Goal: Navigation & Orientation: Find specific page/section

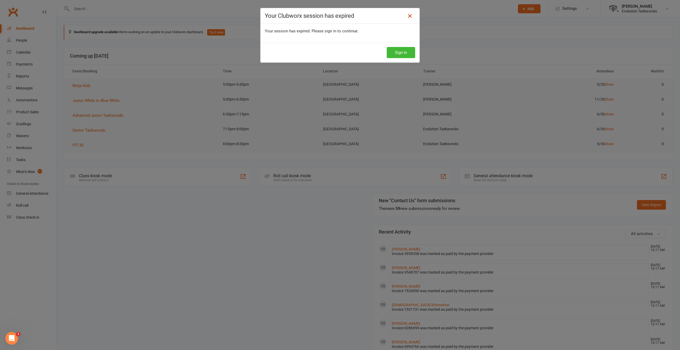
click at [407, 18] on icon at bounding box center [409, 16] width 6 height 6
click at [408, 54] on button "Sign In" at bounding box center [401, 52] width 28 height 11
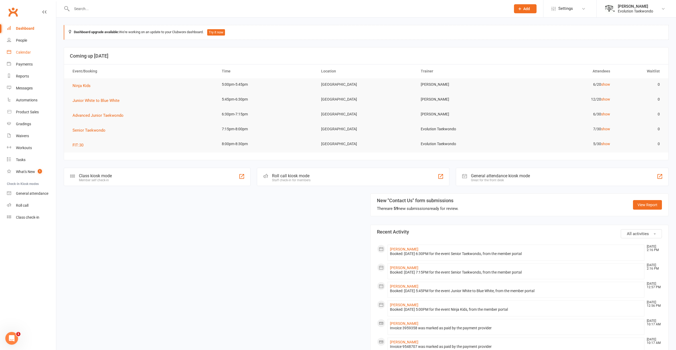
click at [31, 53] on link "Calendar" at bounding box center [31, 52] width 49 height 12
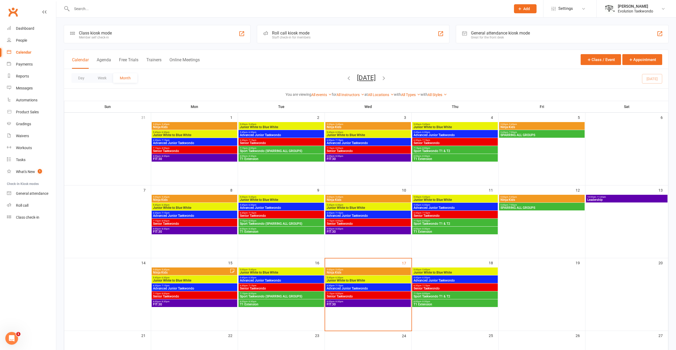
click at [351, 224] on span "Senior Taekwondo" at bounding box center [367, 223] width 83 height 3
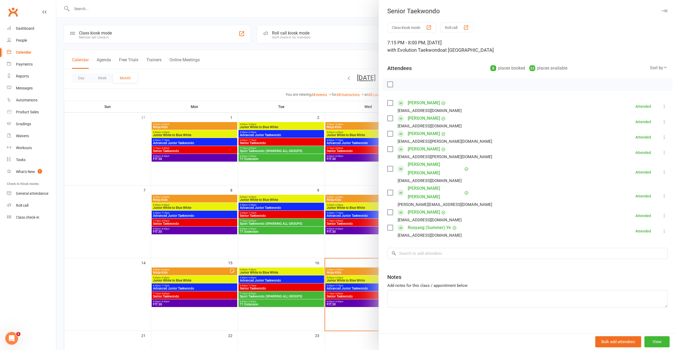
click at [334, 221] on div at bounding box center [365, 175] width 619 height 350
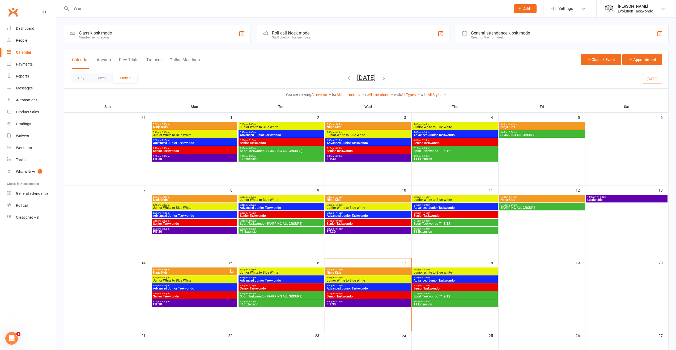
click at [353, 151] on span "Senior Taekwondo" at bounding box center [367, 150] width 83 height 3
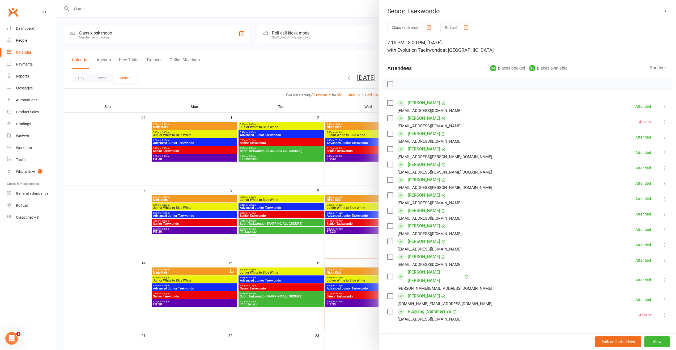
drag, startPoint x: 332, startPoint y: 207, endPoint x: 332, endPoint y: 212, distance: 4.5
click at [332, 207] on div at bounding box center [365, 175] width 619 height 350
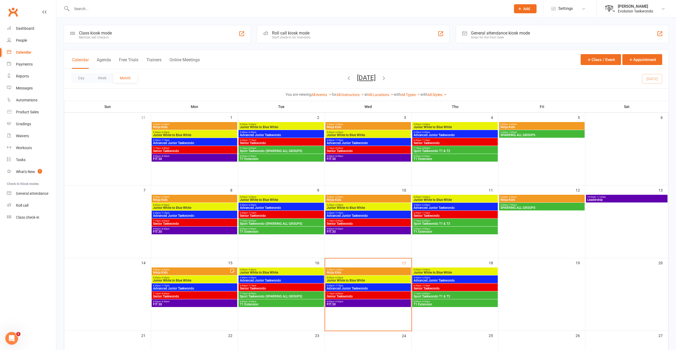
click at [336, 223] on span "Senior Taekwondo" at bounding box center [367, 223] width 83 height 3
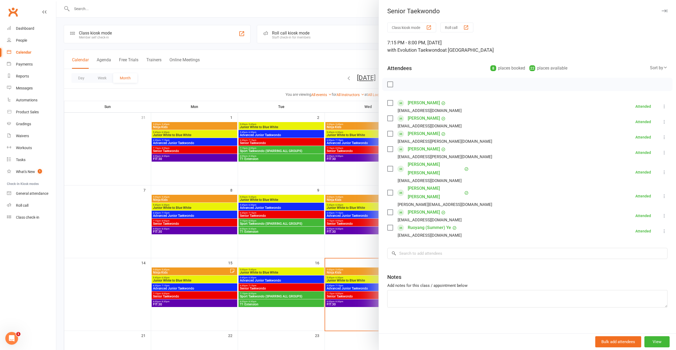
drag, startPoint x: 307, startPoint y: 224, endPoint x: 342, endPoint y: 195, distance: 45.6
click at [308, 224] on div at bounding box center [365, 175] width 619 height 350
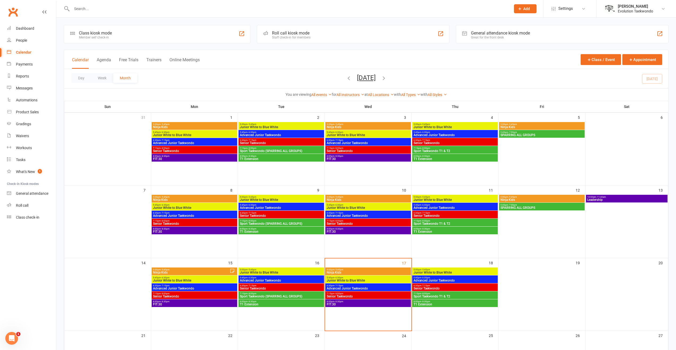
click at [354, 150] on span "Senior Taekwondo" at bounding box center [367, 150] width 83 height 3
